Goal: Complete application form: Complete application form

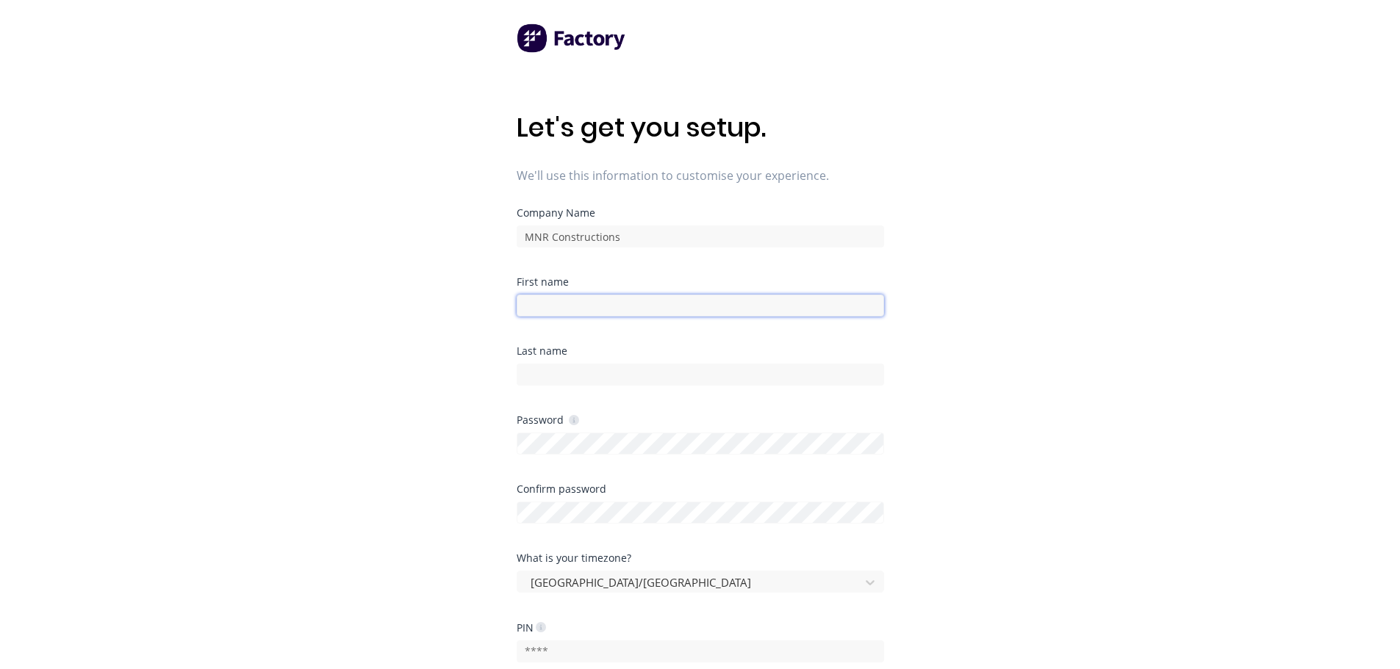
click at [678, 297] on input at bounding box center [700, 306] width 367 height 22
type input "[PERSON_NAME]"
type input "[PERSON_NAME]-Brine"
click at [998, 411] on div "Let's get you setup. We'll use this information to customise your experience. C…" at bounding box center [700, 364] width 1400 height 728
click at [1052, 387] on div "Let's get you setup. We'll use this information to customise your experience. C…" at bounding box center [700, 364] width 1400 height 728
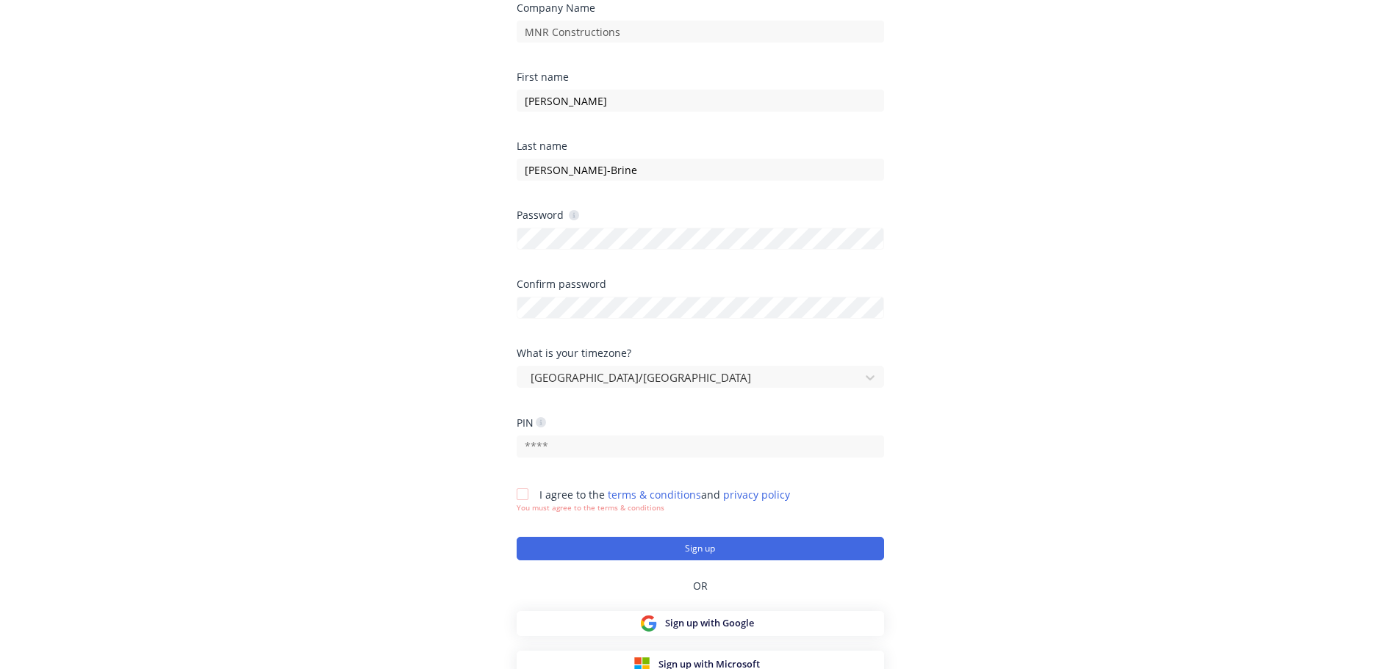
scroll to position [214, 0]
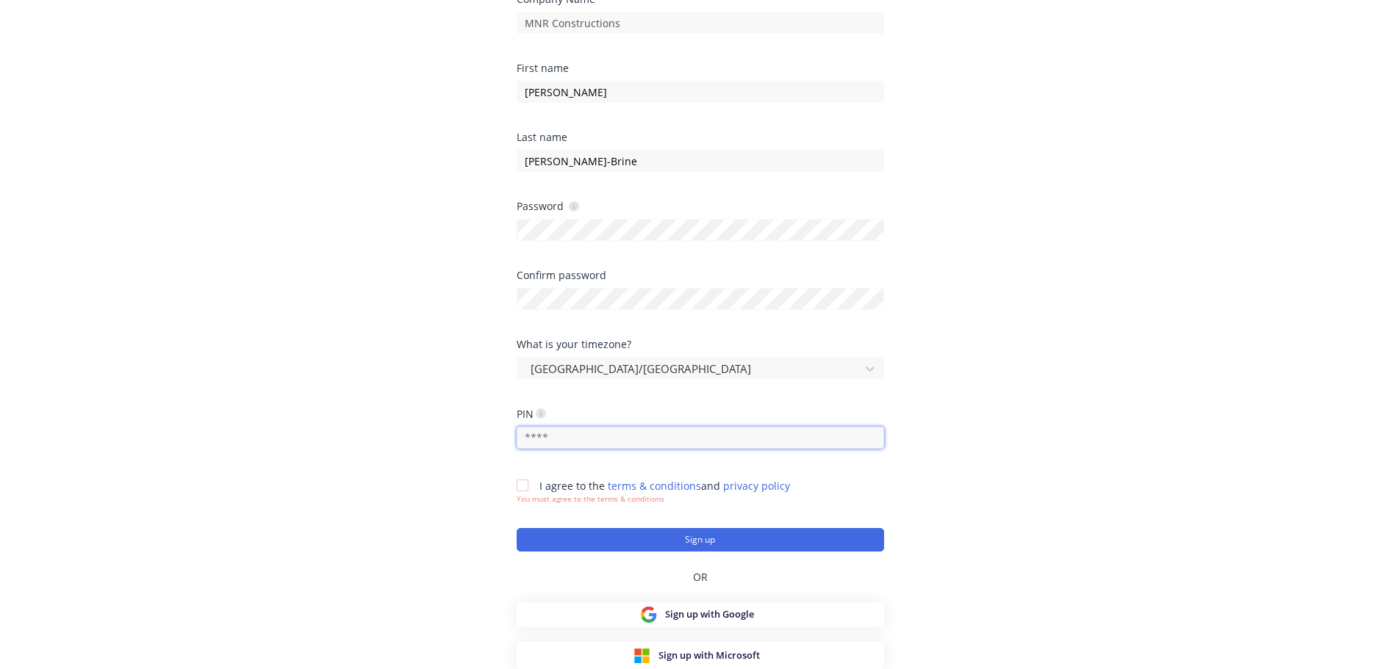
click at [728, 443] on input "text" at bounding box center [700, 438] width 367 height 22
type input "5694"
click at [1052, 304] on div "Let's get you setup. We'll use this information to customise your experience. C…" at bounding box center [700, 150] width 1400 height 728
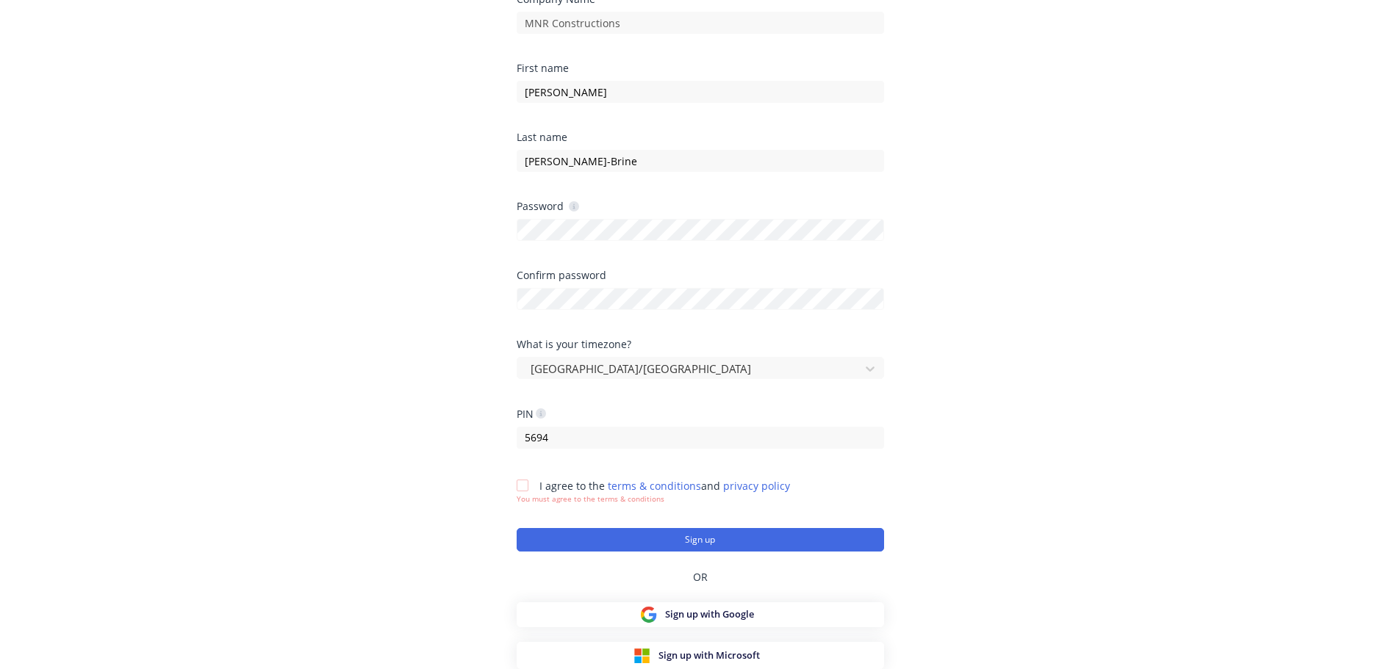
click at [525, 482] on div at bounding box center [522, 485] width 29 height 29
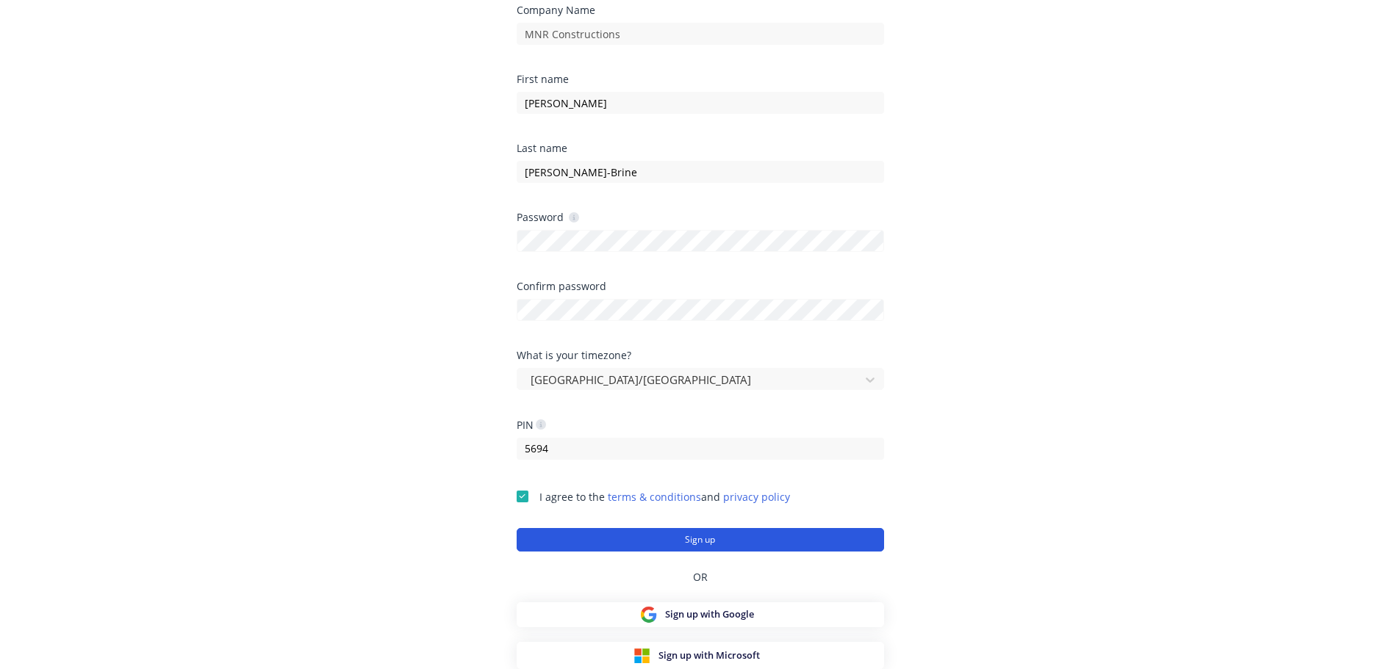
click at [644, 537] on button "Sign up" at bounding box center [700, 540] width 367 height 24
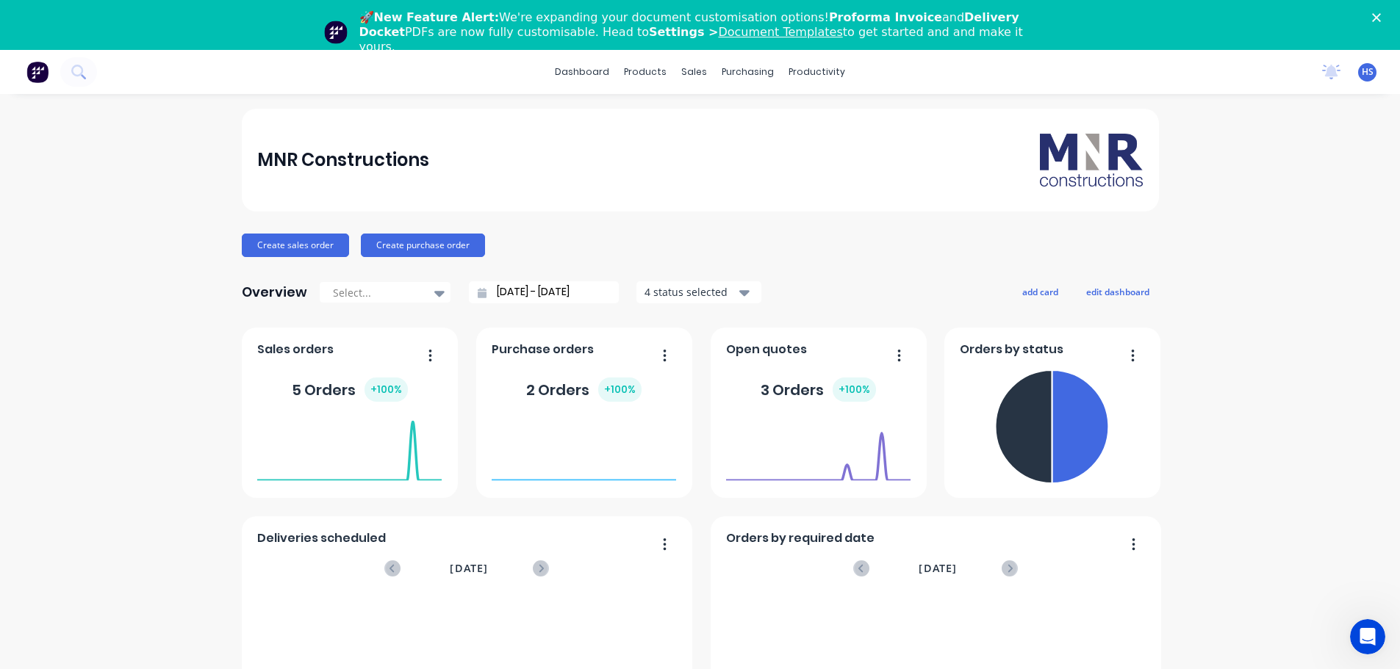
click at [1381, 15] on icon "Close" at bounding box center [1376, 17] width 9 height 9
